Goal: Transaction & Acquisition: Book appointment/travel/reservation

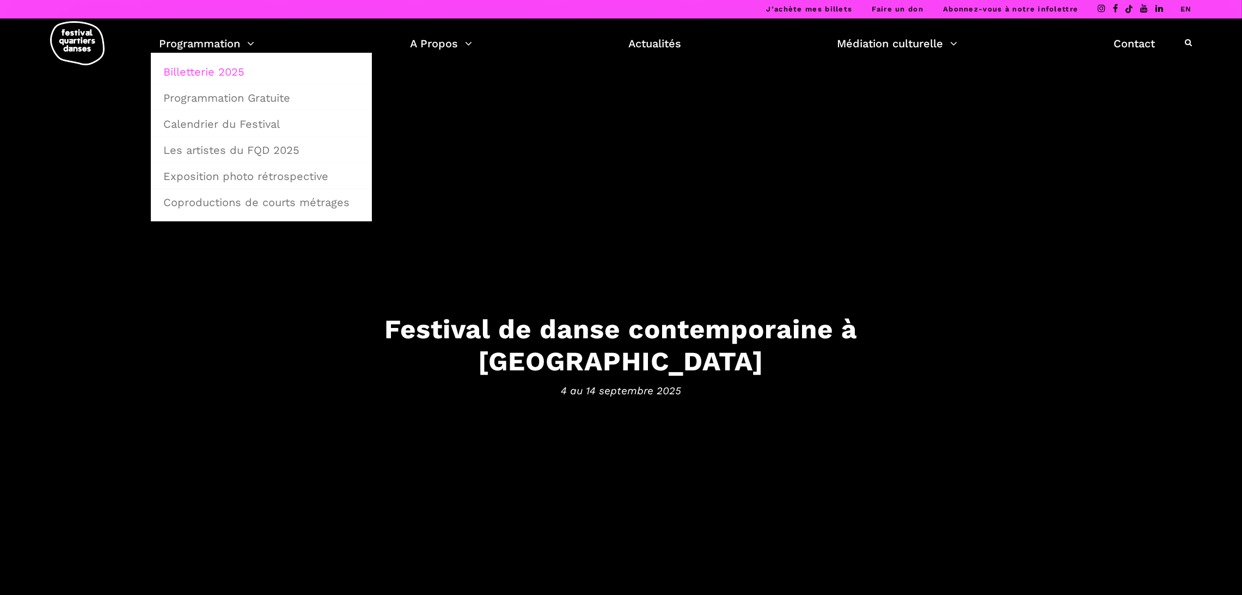
click at [230, 75] on link "Billetterie 2025" at bounding box center [261, 71] width 209 height 25
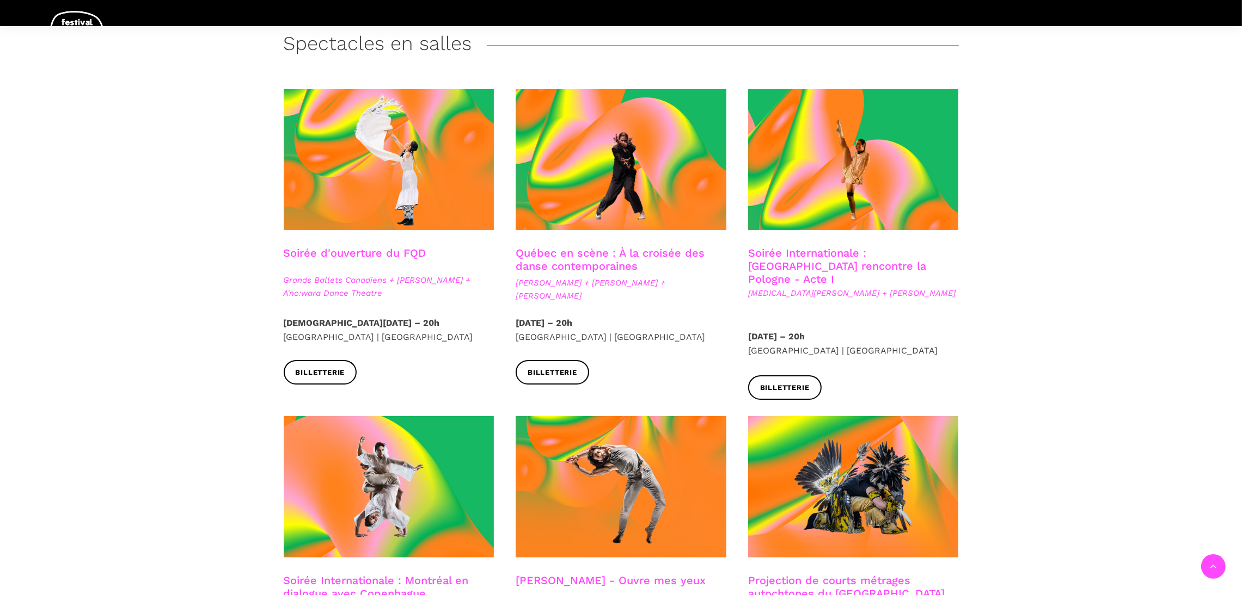
scroll to position [254, 0]
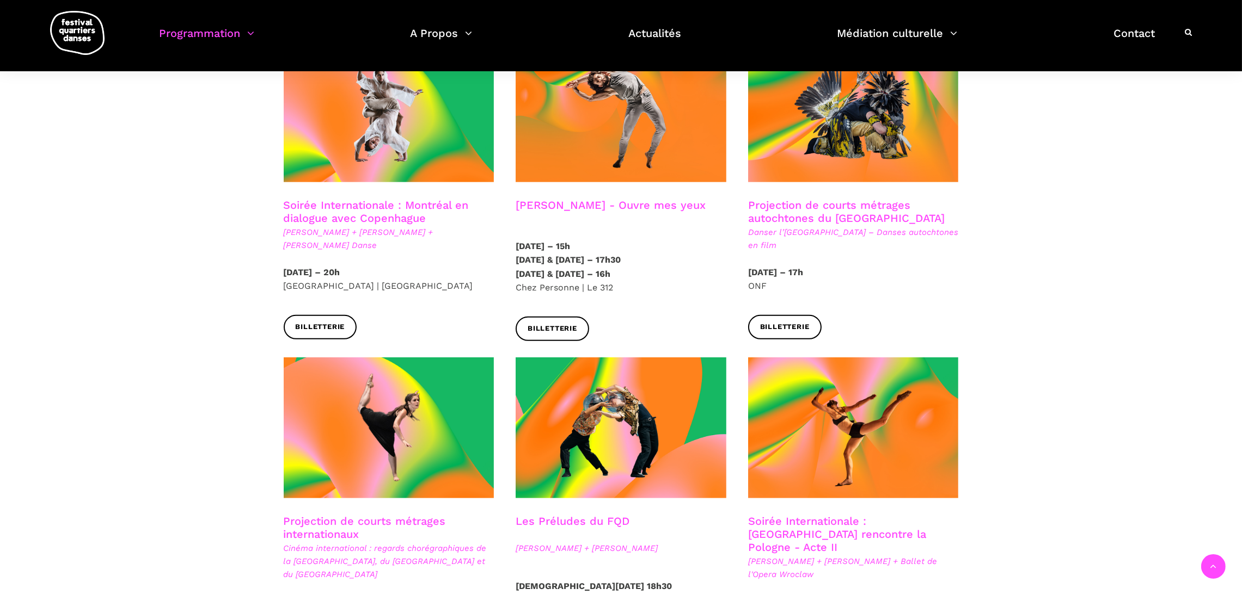
scroll to position [556, 0]
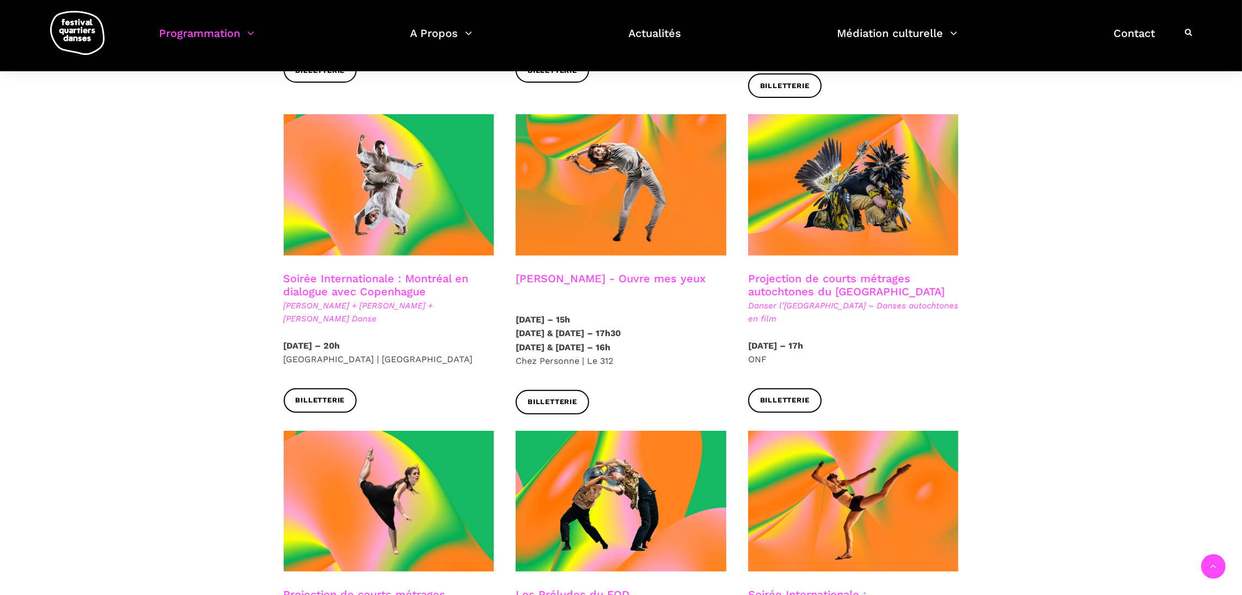
click at [391, 272] on link "Soirée Internationale : Montréal en dialogue avec Copenhague" at bounding box center [376, 285] width 185 height 26
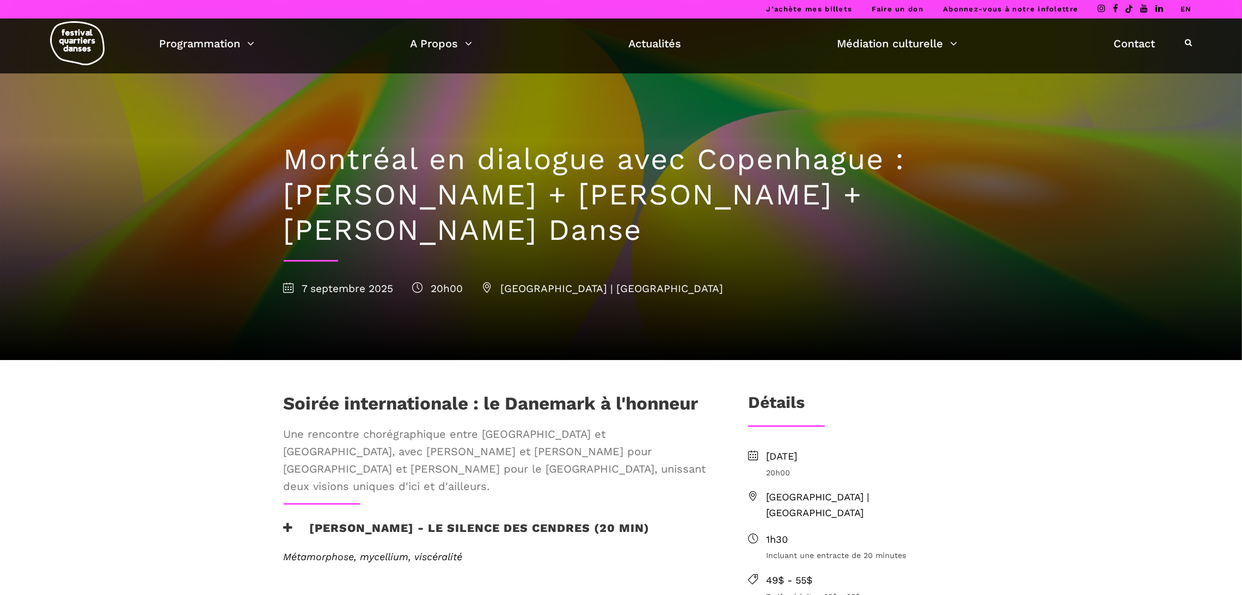
scroll to position [298, 0]
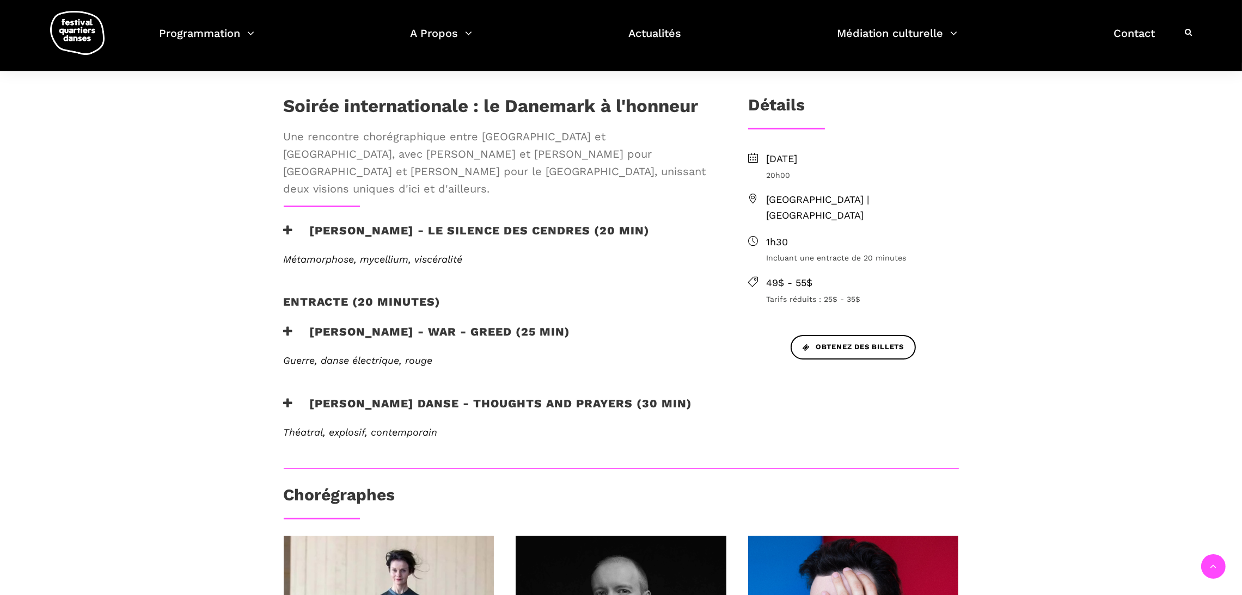
click at [383, 397] on h3 "[PERSON_NAME] Danse - Thoughts and Prayers (30 min)" at bounding box center [488, 410] width 409 height 27
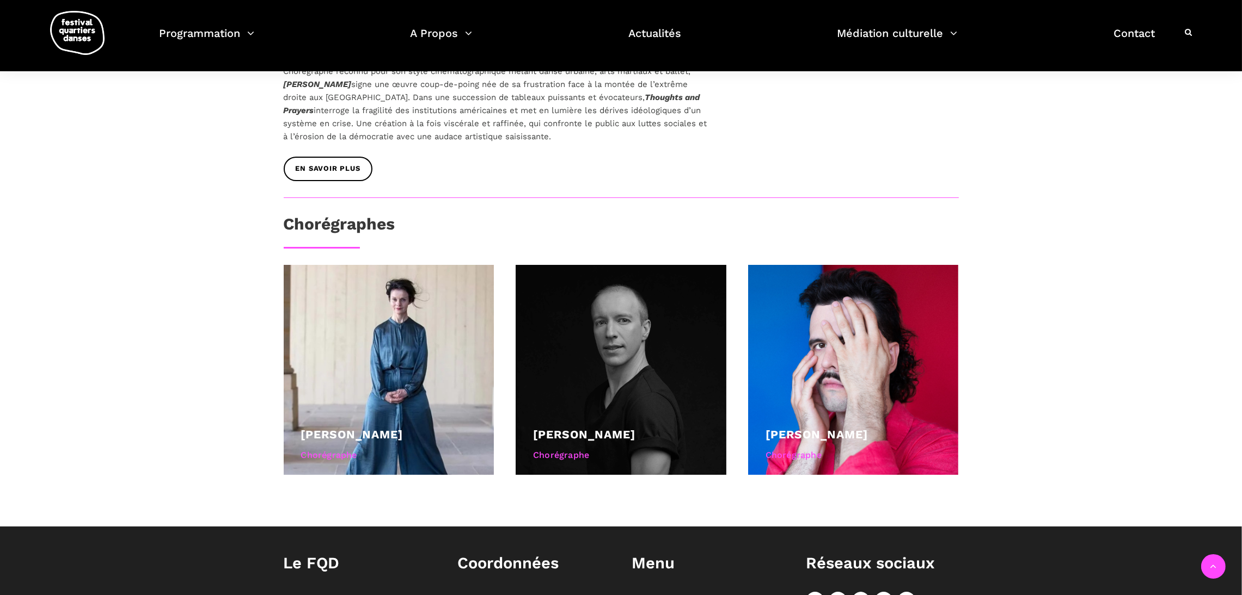
scroll to position [693, 0]
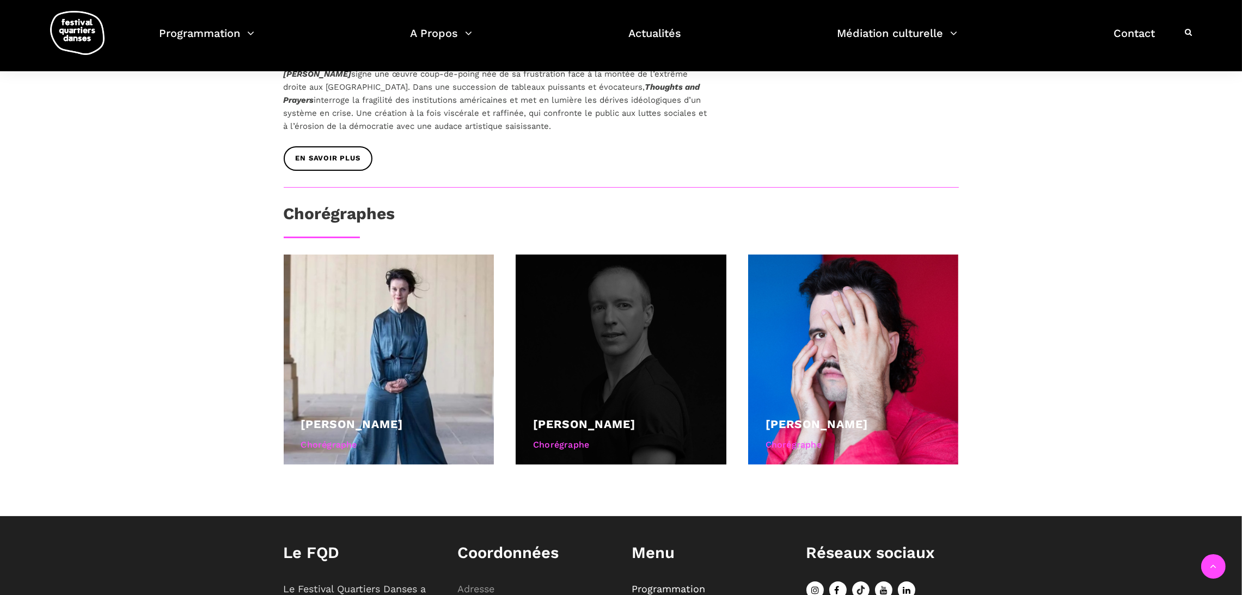
click at [622, 292] on div at bounding box center [620, 360] width 211 height 211
click at [628, 330] on div at bounding box center [620, 360] width 211 height 211
click at [619, 417] on link "[PERSON_NAME]" at bounding box center [584, 424] width 102 height 14
